Goal: Check status

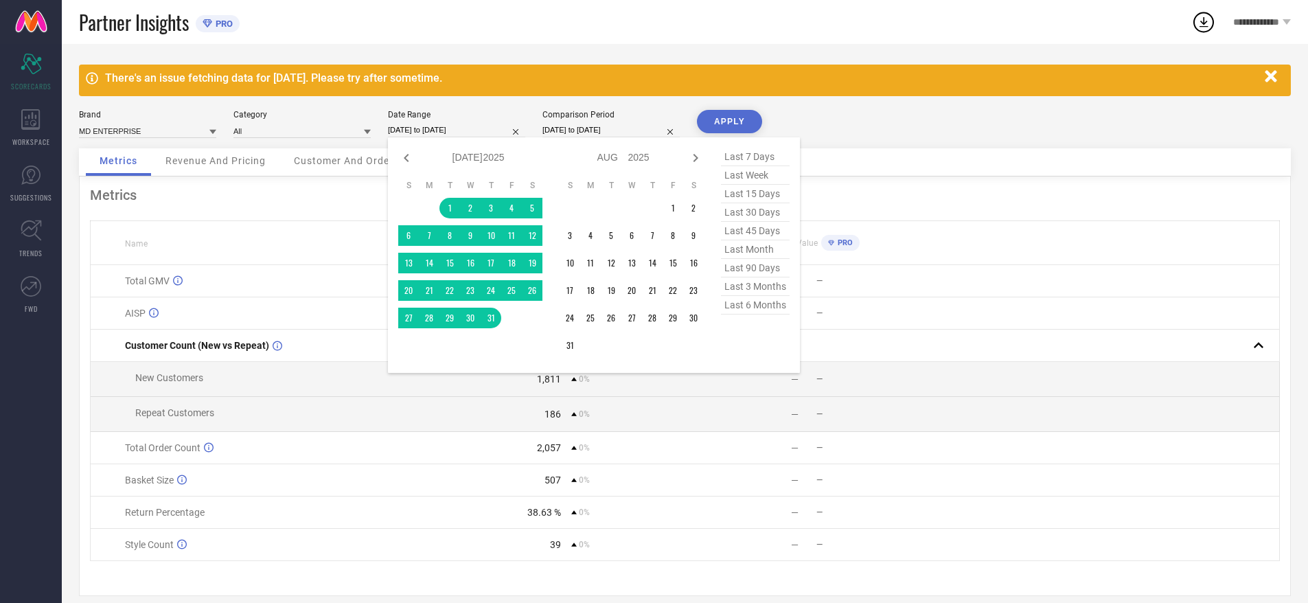
select select "6"
select select "2025"
select select "7"
select select "2025"
click at [436, 131] on input "[DATE] to [DATE]" at bounding box center [456, 130] width 137 height 14
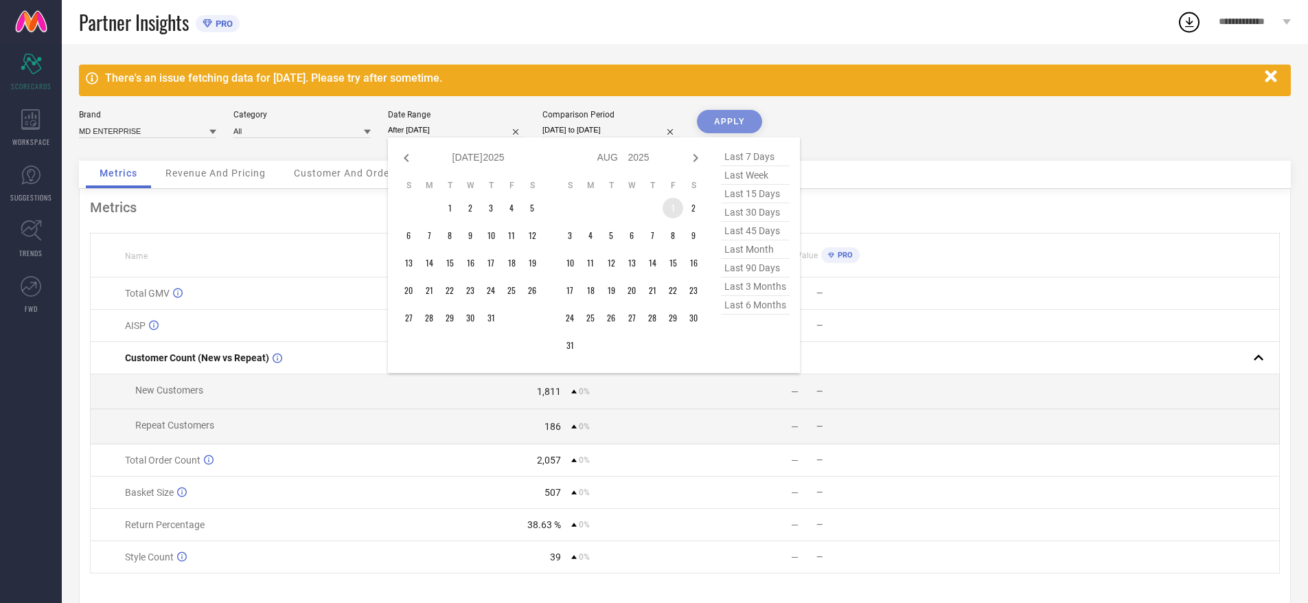
click at [670, 203] on td "1" at bounding box center [673, 208] width 21 height 21
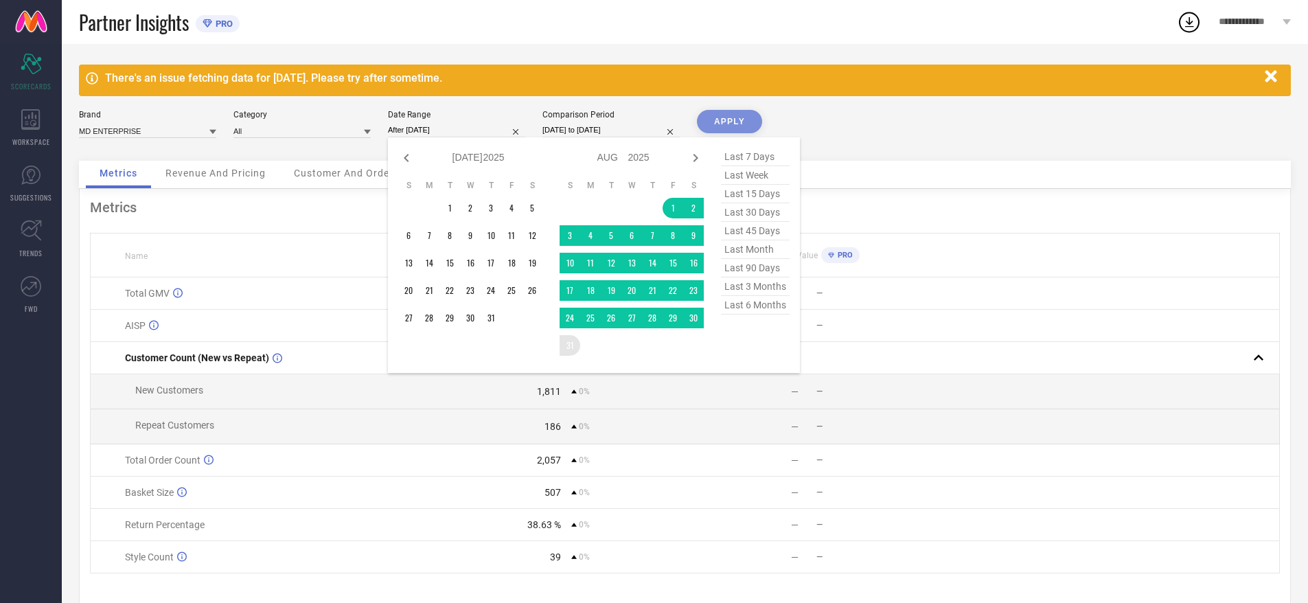
type input "[DATE] to [DATE]"
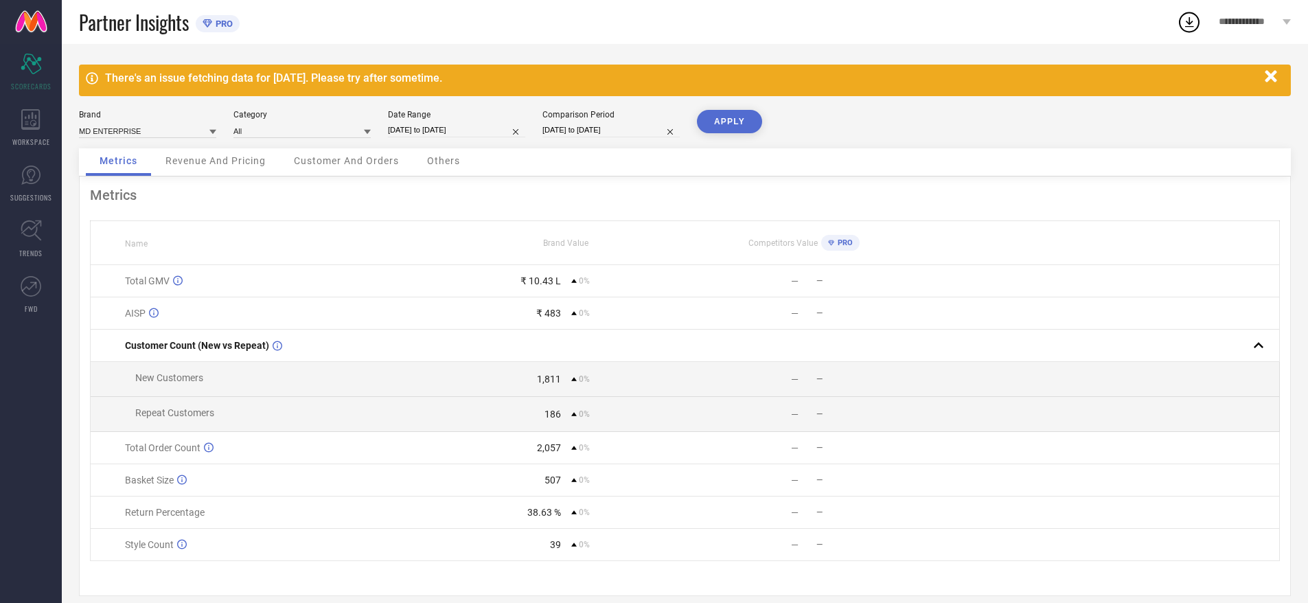
select select "6"
select select "2025"
select select "7"
select select "2025"
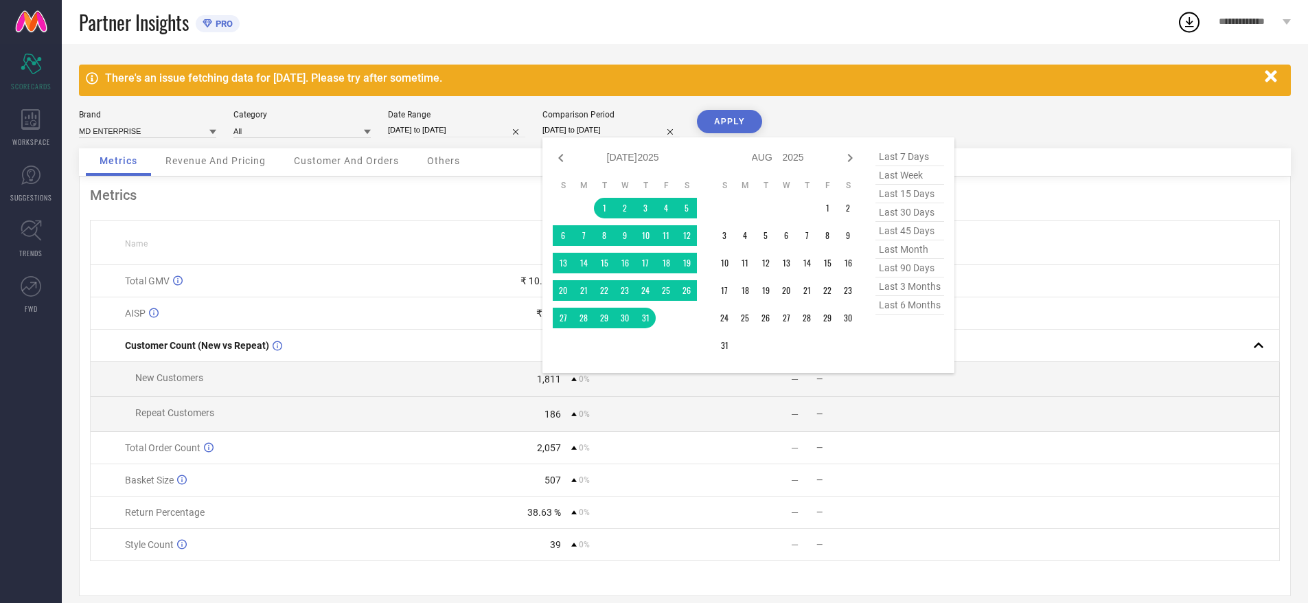
click at [613, 128] on input "[DATE] to [DATE]" at bounding box center [611, 130] width 137 height 14
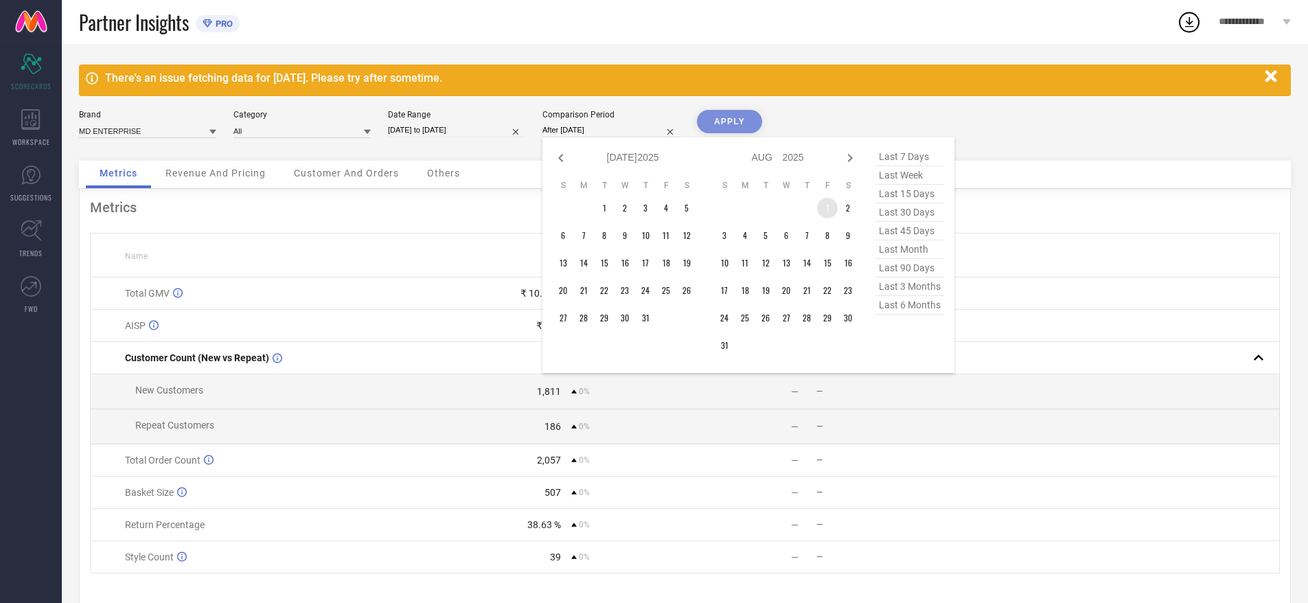
click at [828, 203] on td "1" at bounding box center [827, 208] width 21 height 21
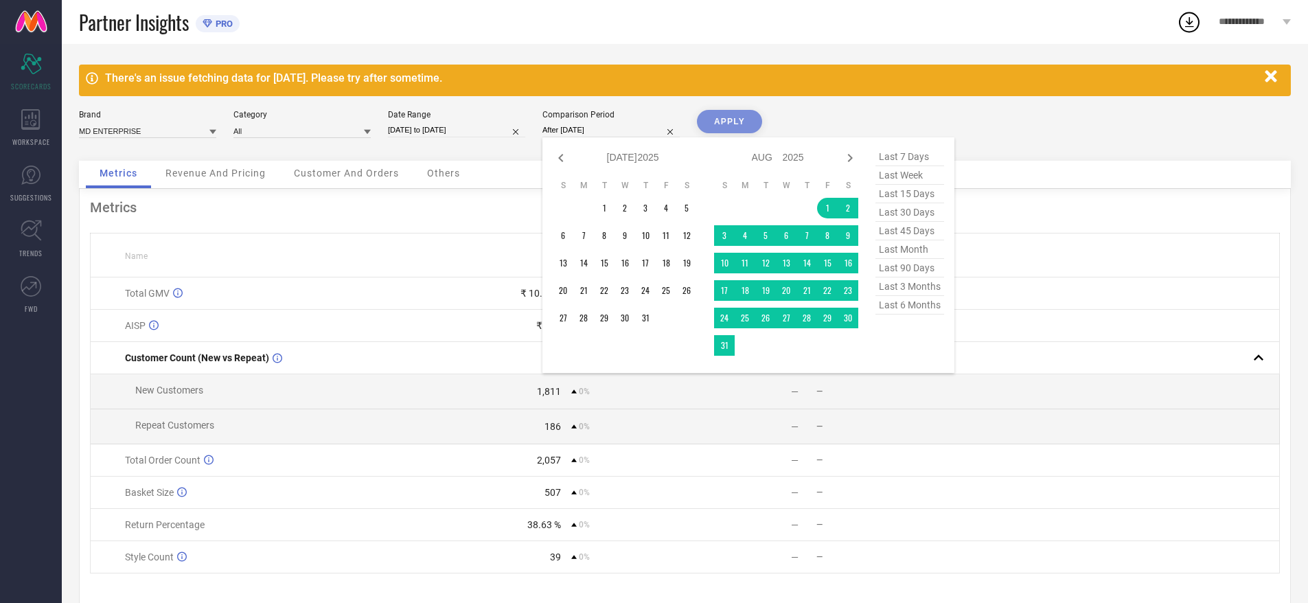
type input "[DATE] to [DATE]"
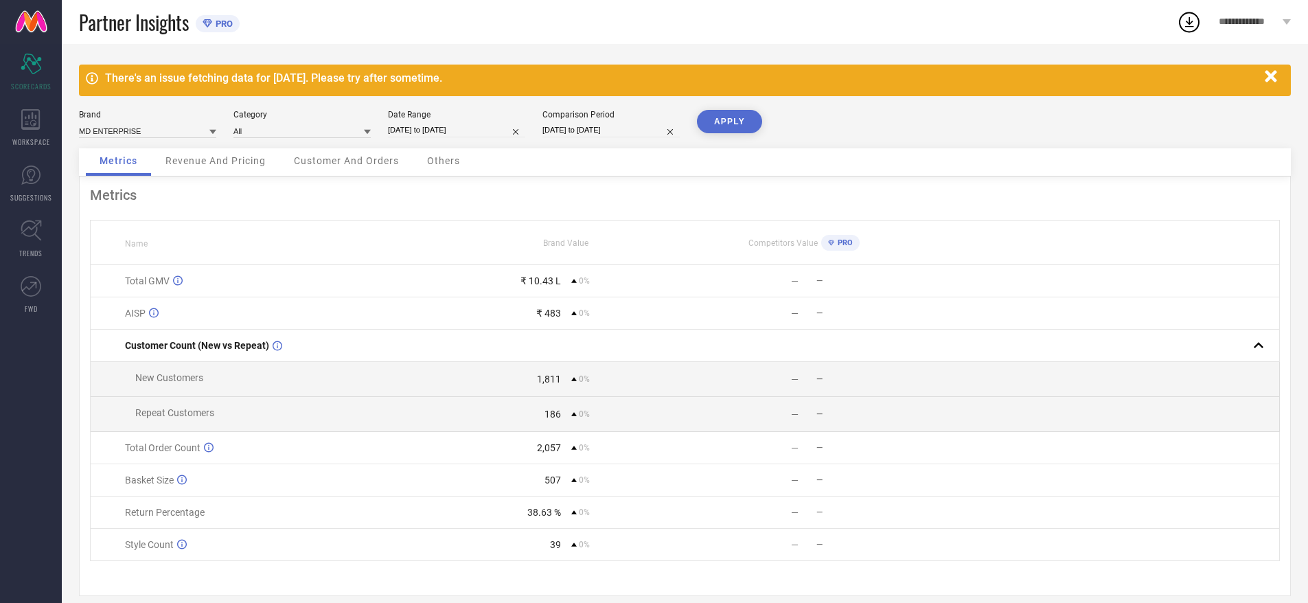
click at [711, 115] on button "APPLY" at bounding box center [729, 121] width 65 height 23
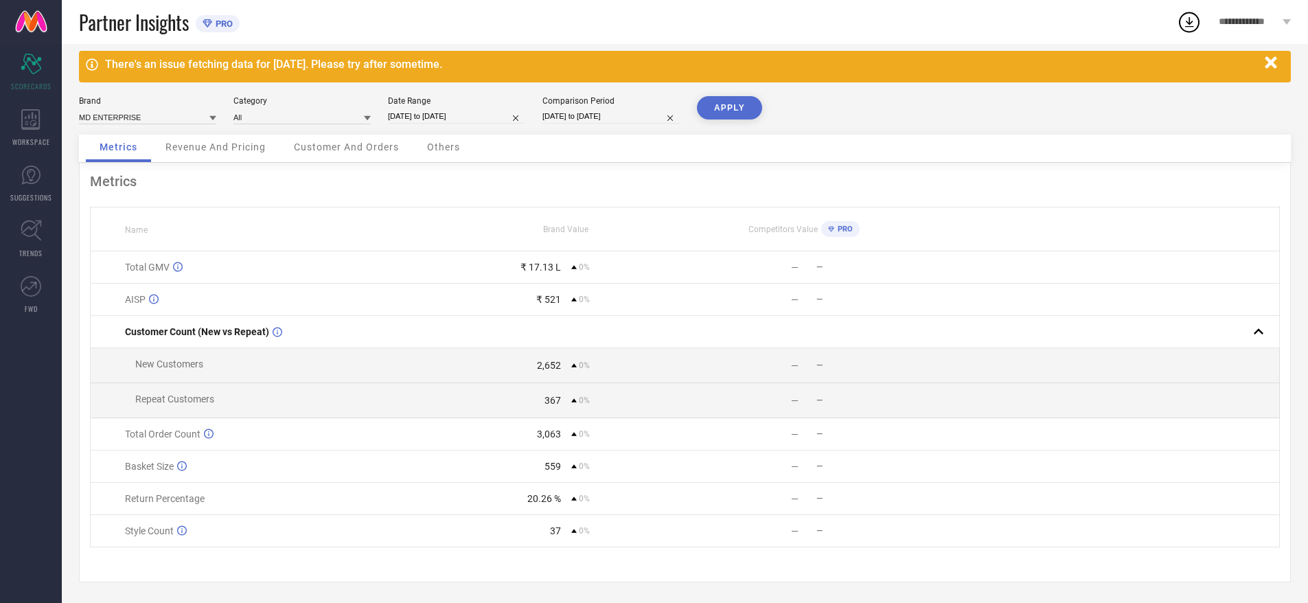
scroll to position [21, 0]
click at [468, 109] on input "[DATE] to [DATE]" at bounding box center [456, 116] width 137 height 14
select select "7"
select select "2025"
select select "8"
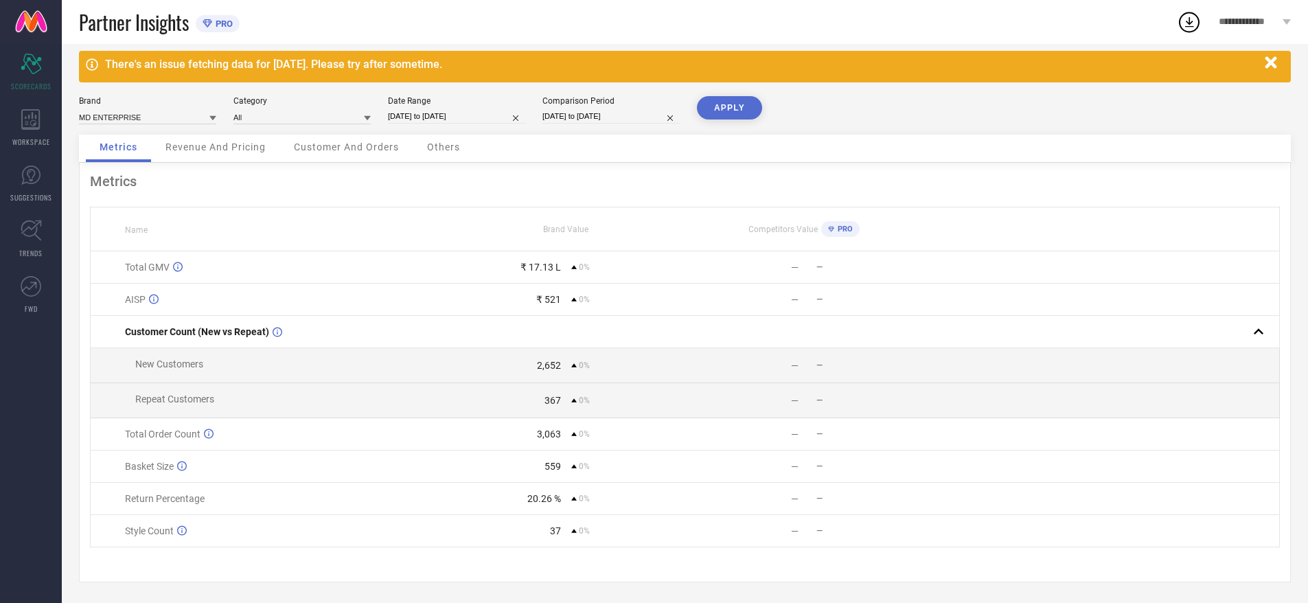
select select "2025"
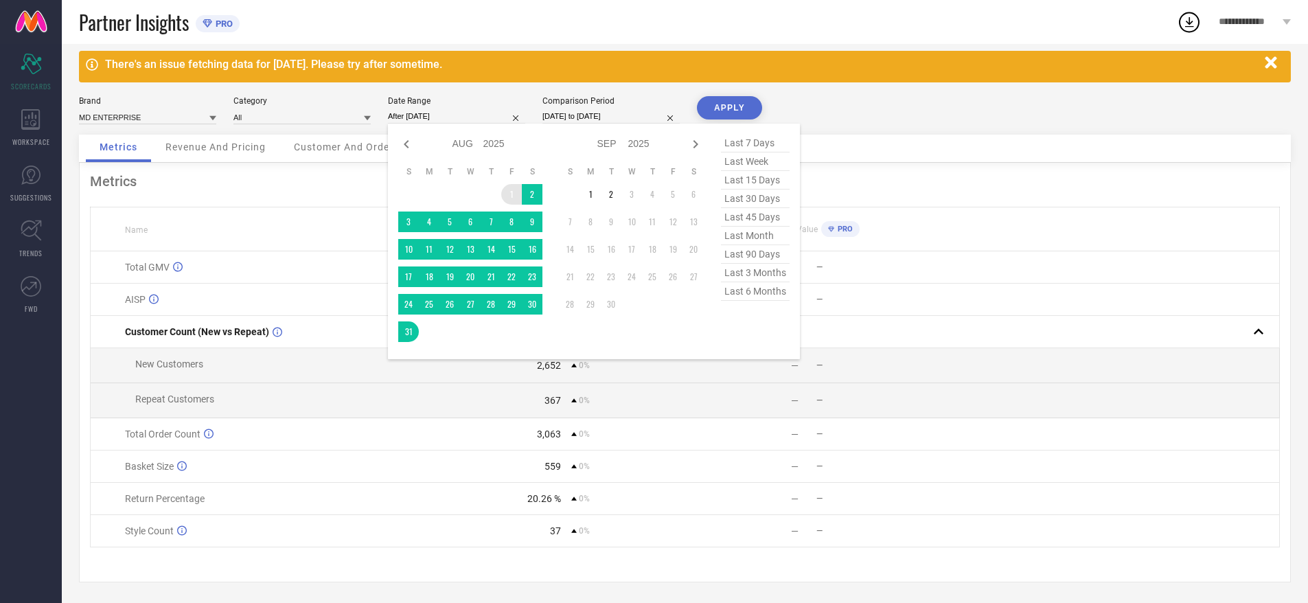
click at [506, 185] on td "1" at bounding box center [511, 194] width 21 height 21
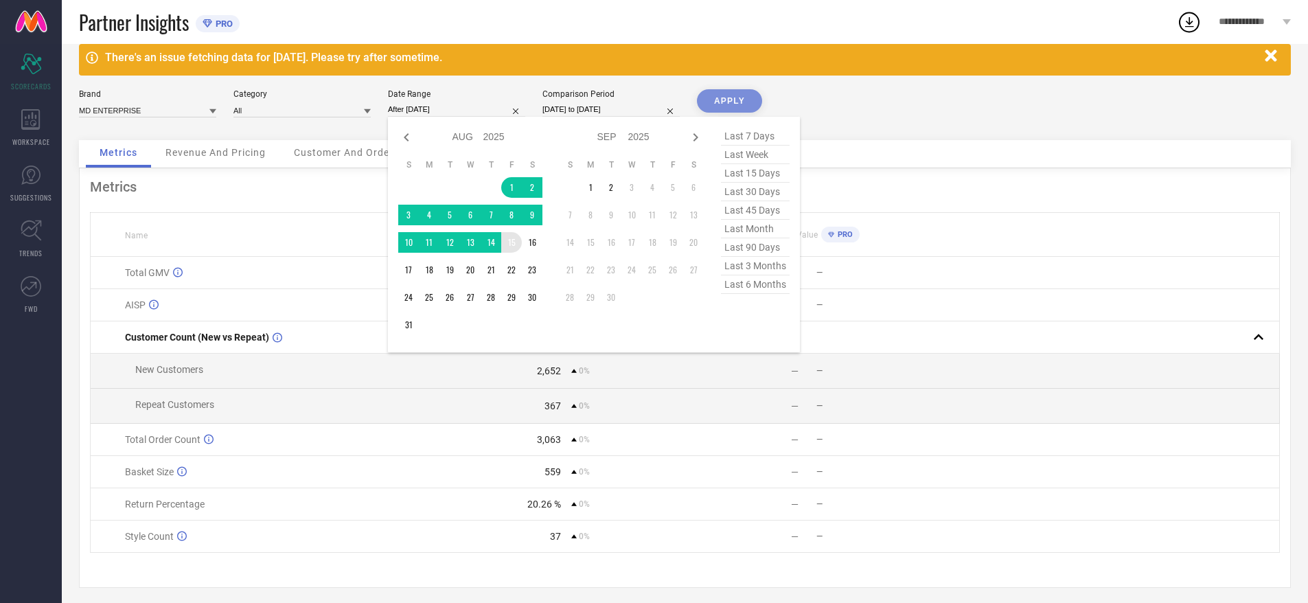
type input "[DATE] to [DATE]"
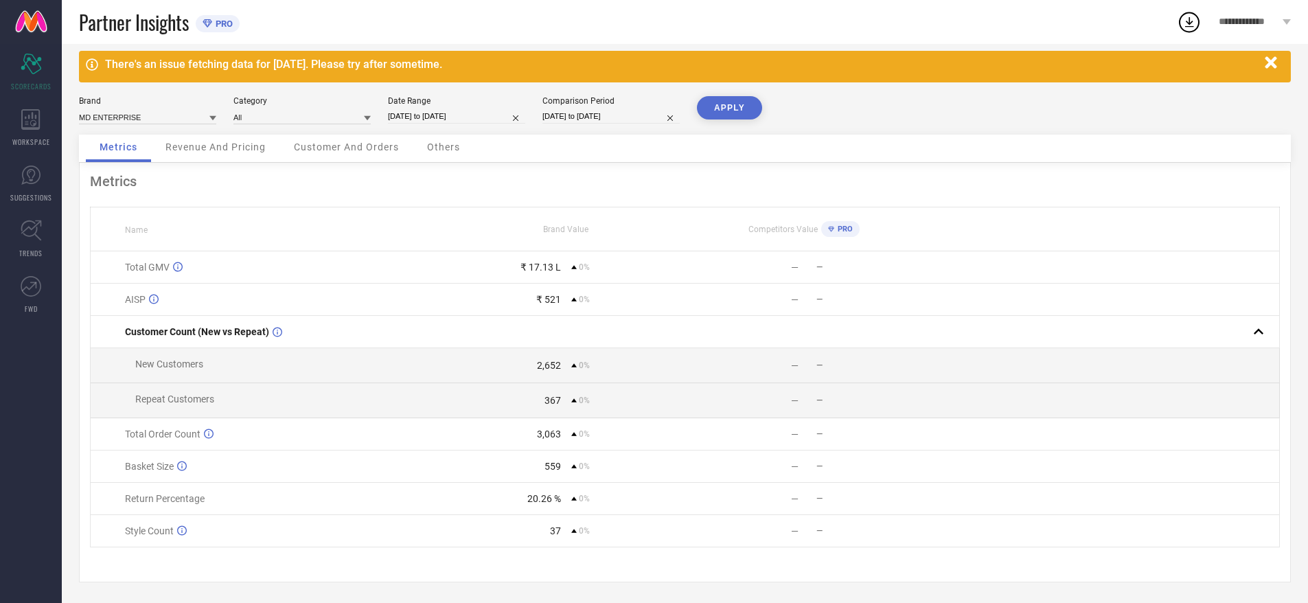
click at [576, 104] on div "Comparison Period [DATE] to [DATE]" at bounding box center [611, 110] width 137 height 28
select select "7"
select select "2025"
select select "8"
select select "2025"
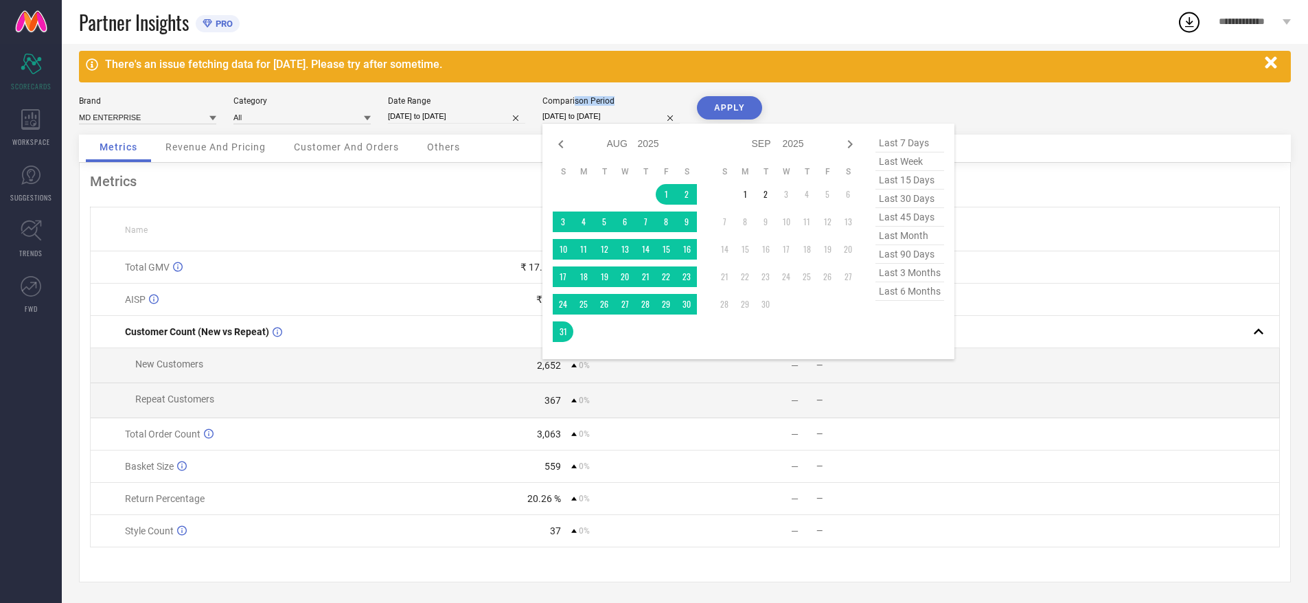
click at [578, 109] on input "[DATE] to [DATE]" at bounding box center [611, 116] width 137 height 14
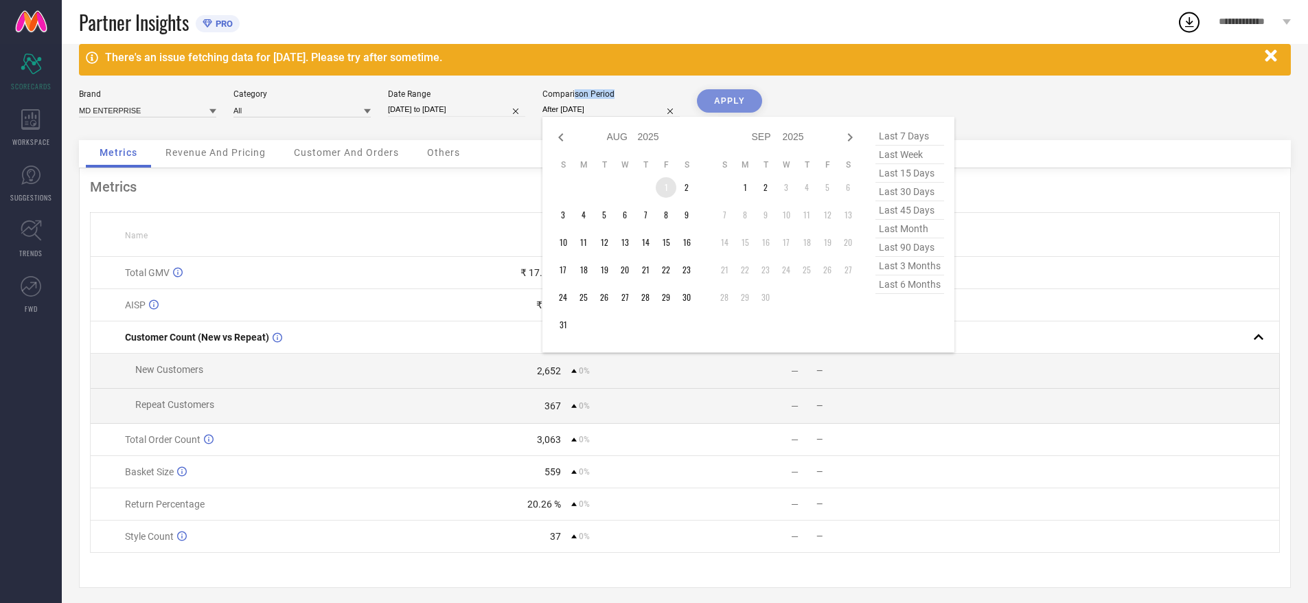
click at [670, 183] on td "1" at bounding box center [666, 187] width 21 height 21
type input "[DATE] to [DATE]"
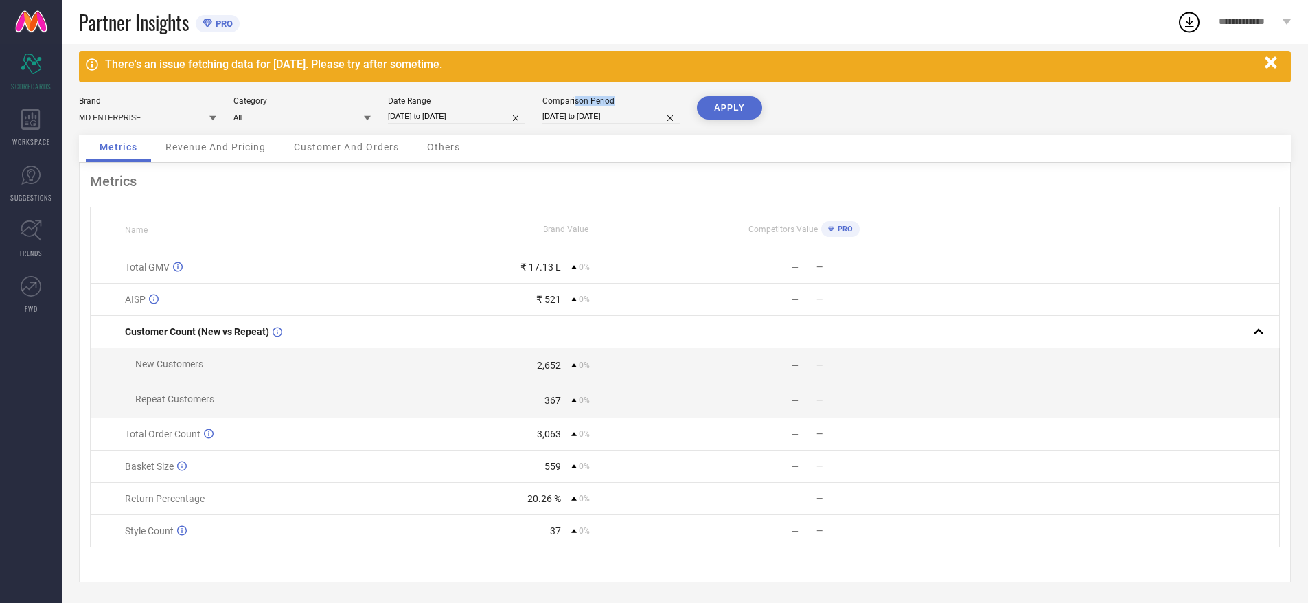
click at [742, 100] on button "APPLY" at bounding box center [729, 107] width 65 height 23
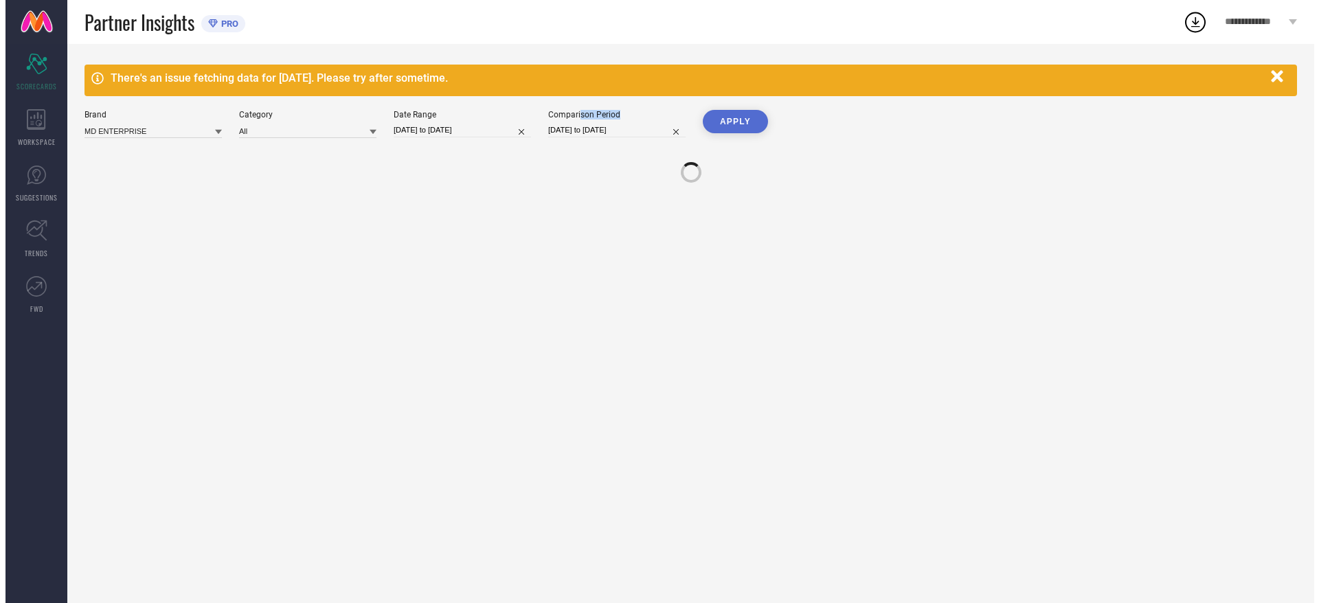
scroll to position [0, 0]
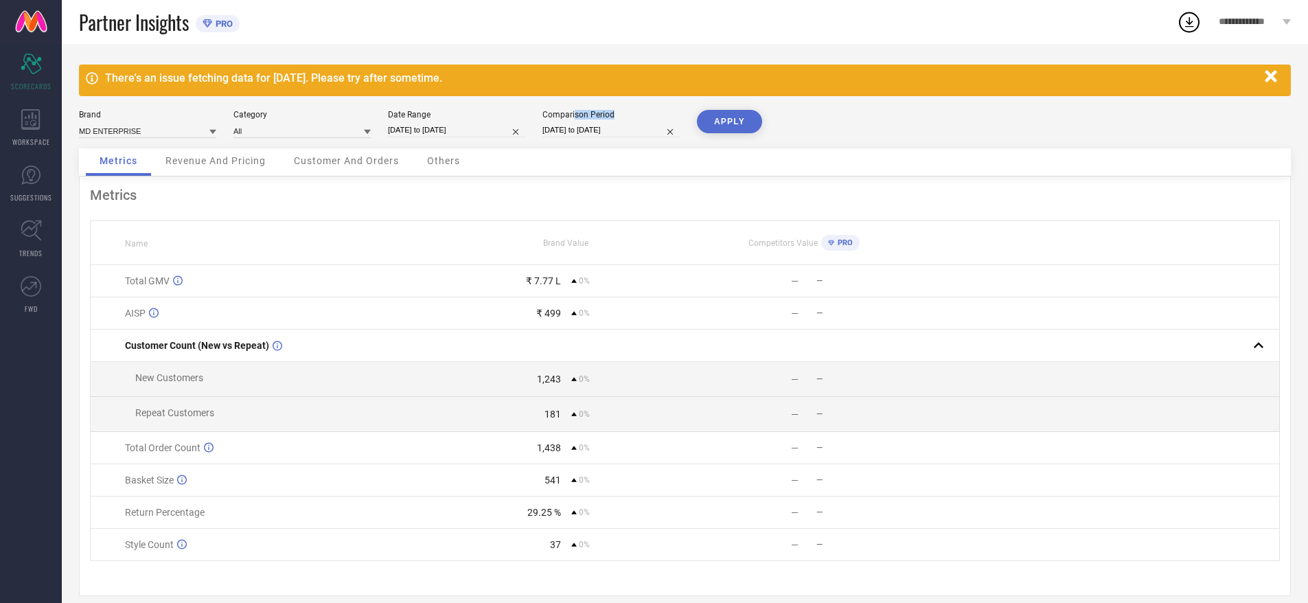
click at [1274, 77] on icon "button" at bounding box center [1271, 76] width 12 height 12
